Goal: Task Accomplishment & Management: Manage account settings

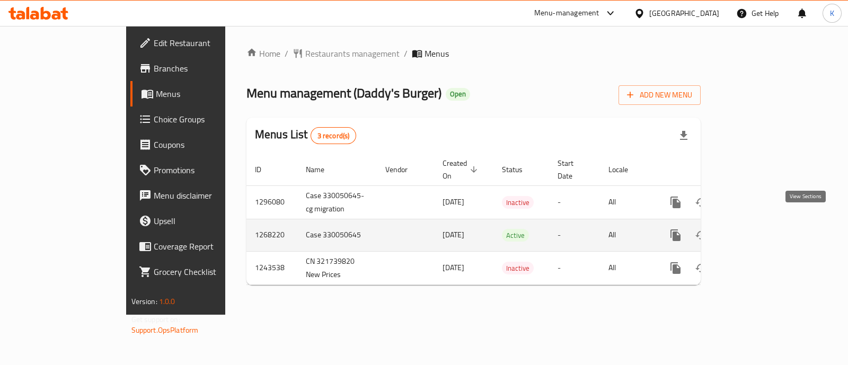
click at [758, 229] on icon "enhanced table" at bounding box center [752, 235] width 13 height 13
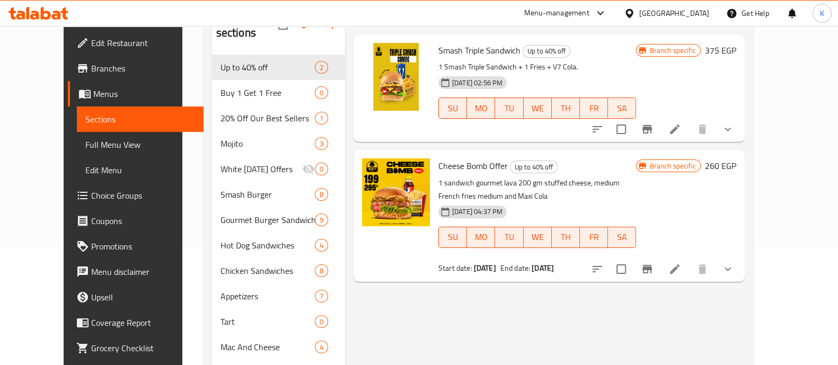
scroll to position [117, 0]
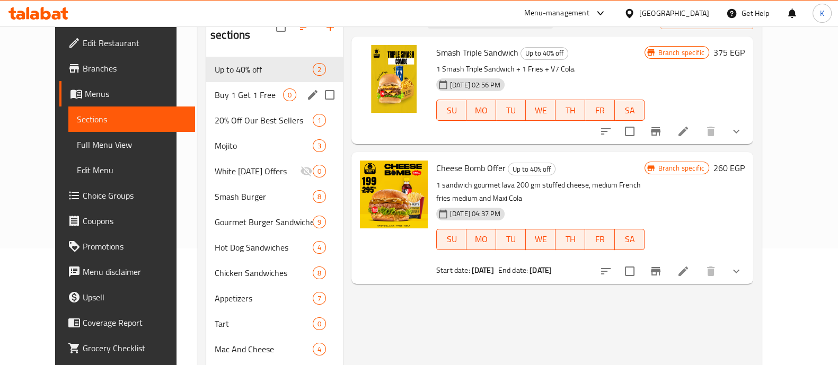
click at [236, 89] on span "Buy 1 Get 1 Free" at bounding box center [249, 95] width 68 height 13
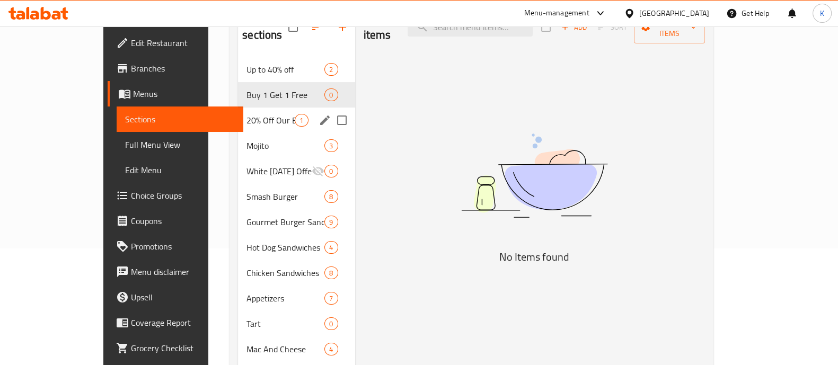
click at [246, 114] on span "20% Off Our Best Sellers" at bounding box center [270, 120] width 48 height 13
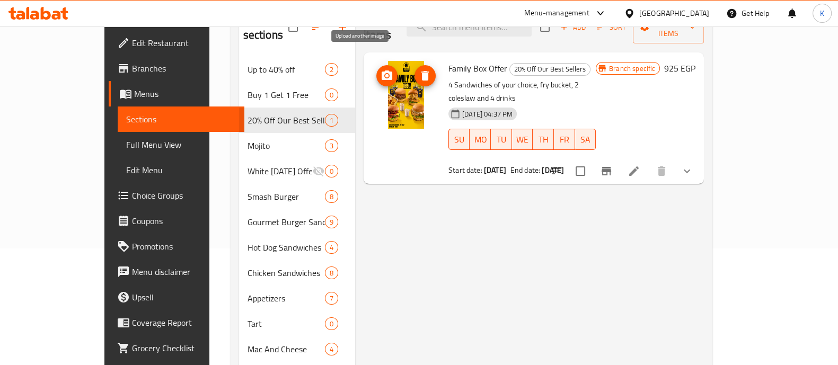
click at [381, 69] on icon "upload picture" at bounding box center [387, 75] width 13 height 13
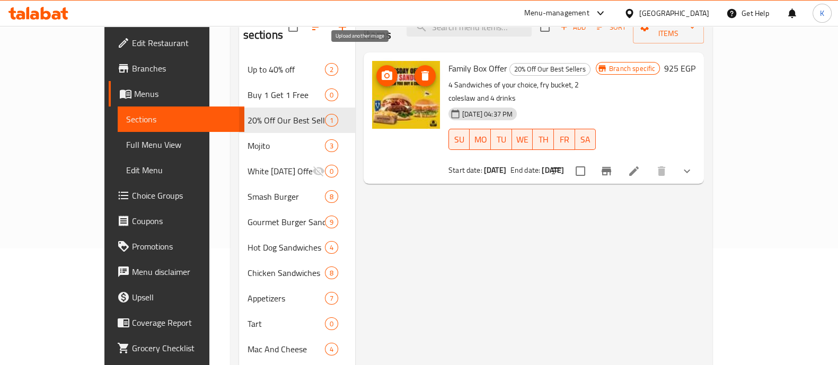
click at [382, 70] on icon "upload picture" at bounding box center [387, 75] width 11 height 10
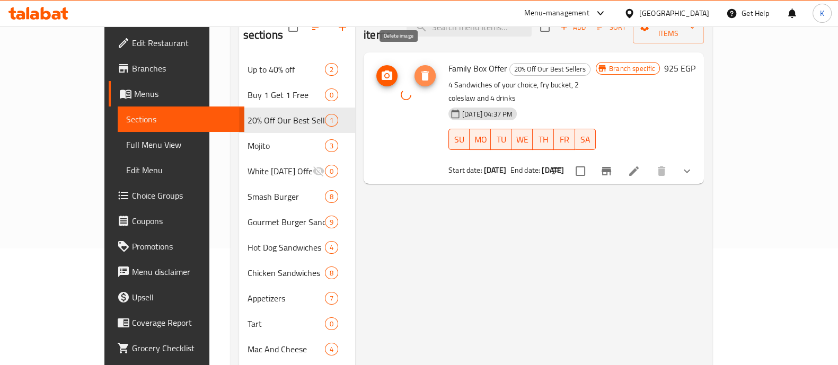
click at [419, 69] on icon "delete image" at bounding box center [425, 75] width 13 height 13
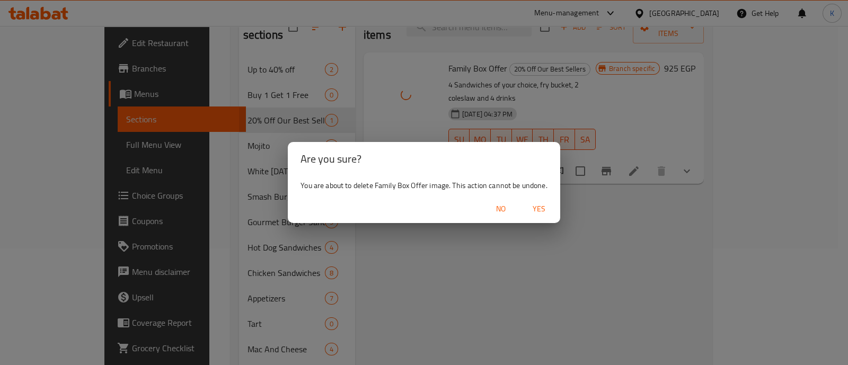
click at [535, 205] on span "Yes" at bounding box center [538, 208] width 25 height 13
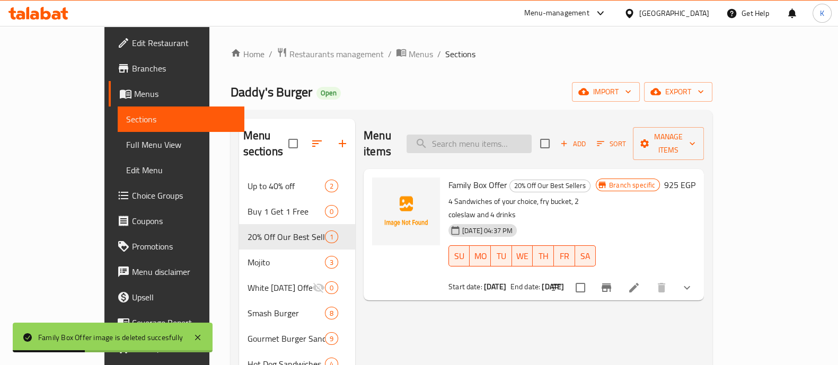
click at [484, 135] on input "search" at bounding box center [469, 144] width 125 height 19
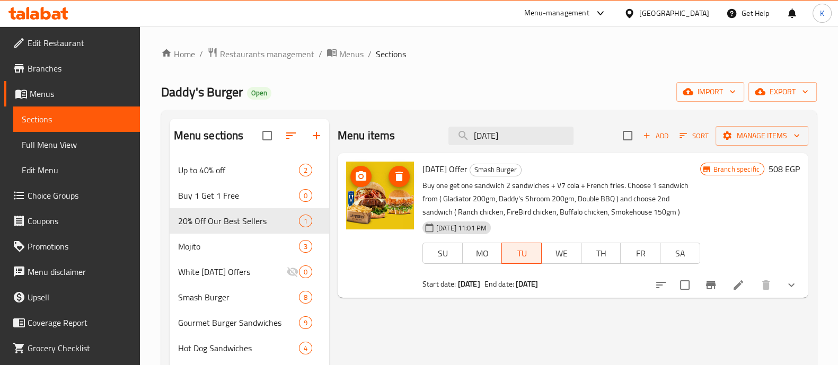
type input "[DATE]"
click at [360, 176] on circle "upload picture" at bounding box center [360, 176] width 3 height 3
